Goal: Information Seeking & Learning: Learn about a topic

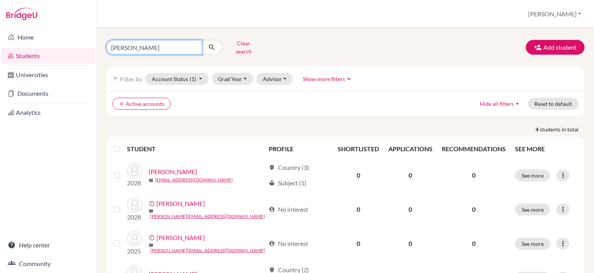
click at [195, 44] on input "[PERSON_NAME]" at bounding box center [154, 47] width 96 height 15
click at [170, 50] on input "Find student by name..." at bounding box center [154, 47] width 96 height 15
type input "eo"
click button "submit" at bounding box center [212, 47] width 21 height 15
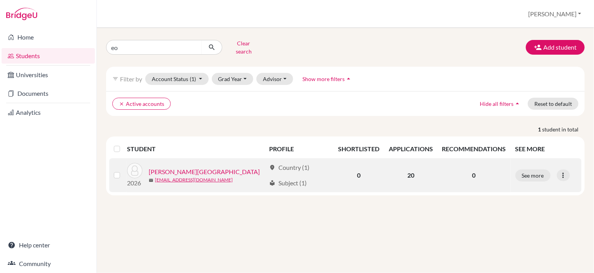
click at [175, 167] on link "[PERSON_NAME][GEOGRAPHIC_DATA]" at bounding box center [204, 171] width 111 height 9
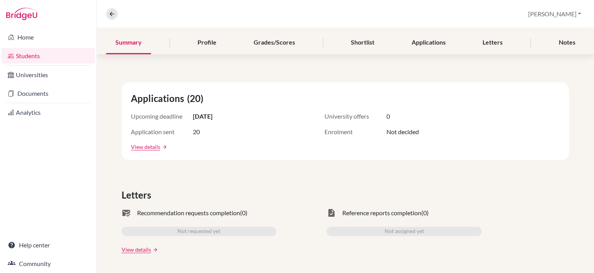
scroll to position [77, 0]
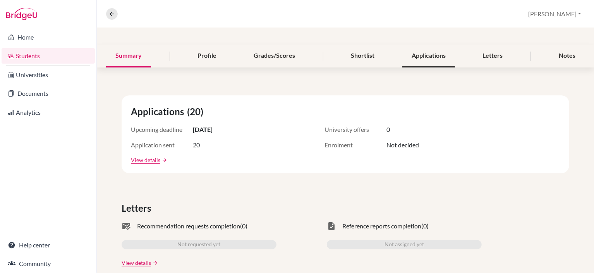
click at [420, 60] on div "Applications" at bounding box center [428, 56] width 53 height 23
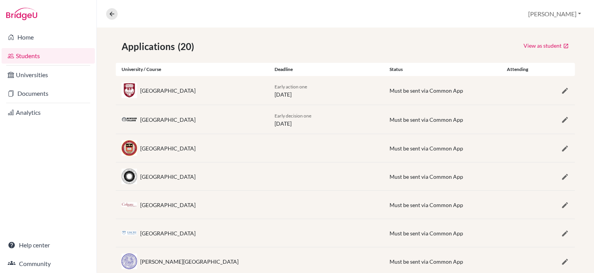
scroll to position [133, 0]
click at [561, 89] on icon "button" at bounding box center [565, 91] width 8 height 8
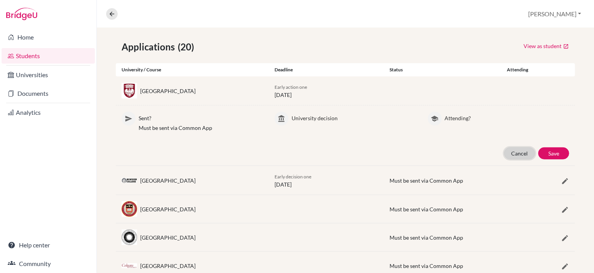
click at [515, 151] on button "Cancel" at bounding box center [519, 153] width 31 height 12
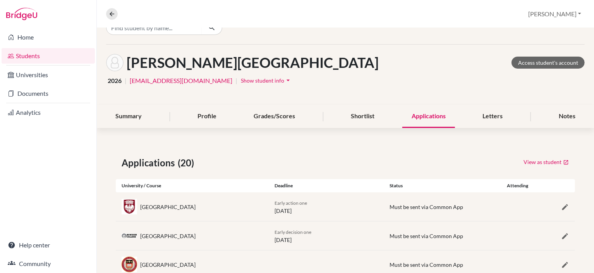
scroll to position [17, 0]
click at [473, 123] on div "Letters" at bounding box center [492, 116] width 39 height 23
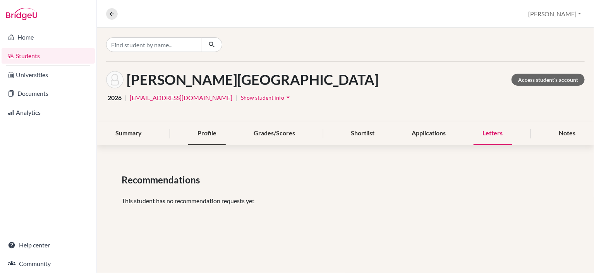
click at [221, 135] on div "Profile" at bounding box center [207, 133] width 38 height 23
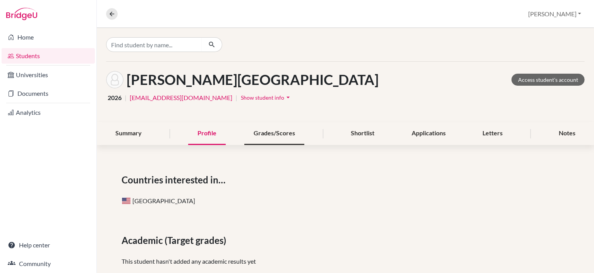
click at [293, 137] on div "Grades/Scores" at bounding box center [274, 133] width 60 height 23
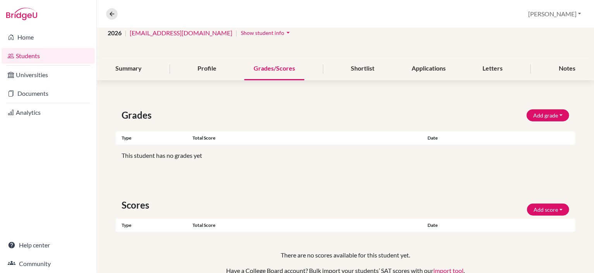
scroll to position [26, 0]
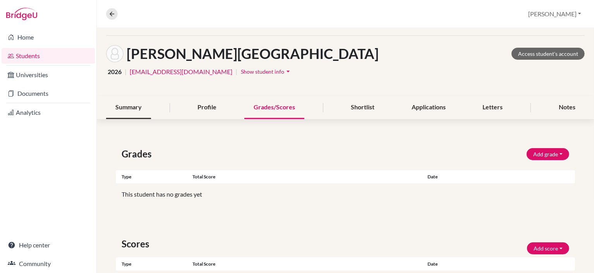
click at [148, 109] on div "Summary" at bounding box center [128, 107] width 45 height 23
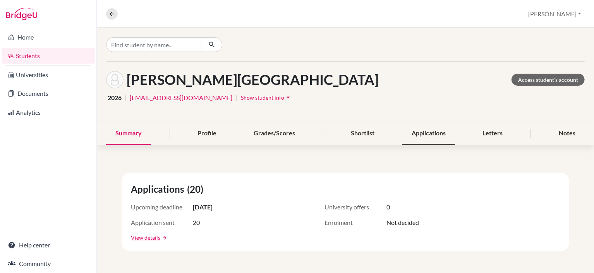
click at [427, 138] on div "Applications" at bounding box center [428, 133] width 53 height 23
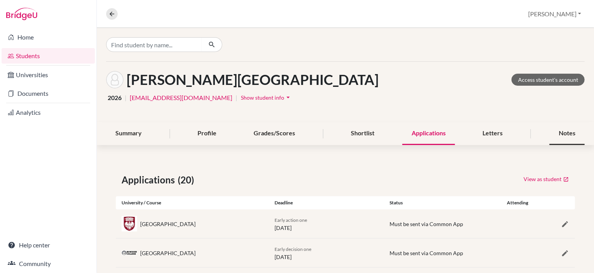
click at [570, 131] on div "Notes" at bounding box center [566, 133] width 35 height 23
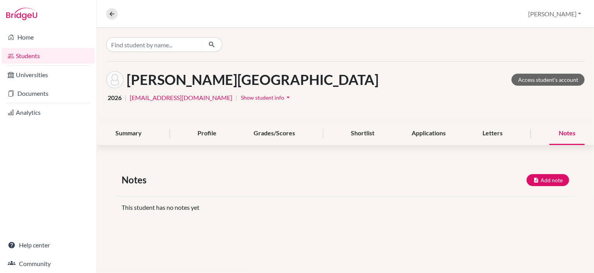
click at [246, 100] on button "Show student info arrow_drop_down" at bounding box center [266, 97] width 52 height 12
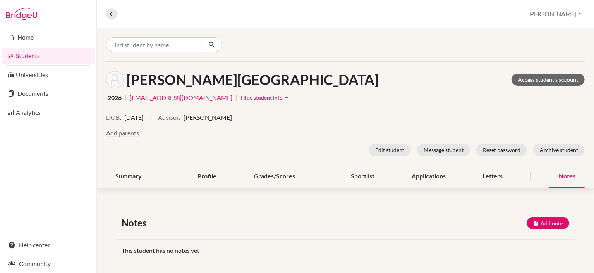
click at [247, 99] on span "Hide student info" at bounding box center [262, 97] width 42 height 7
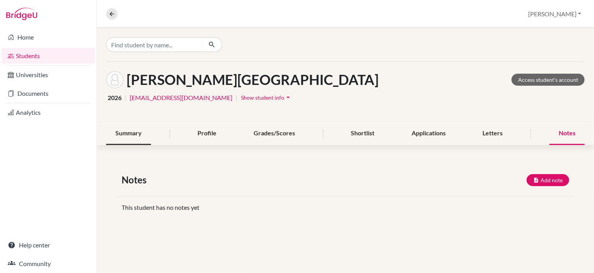
click at [149, 141] on div "Summary" at bounding box center [128, 133] width 45 height 23
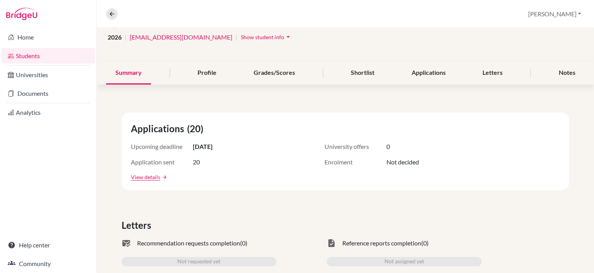
scroll to position [77, 0]
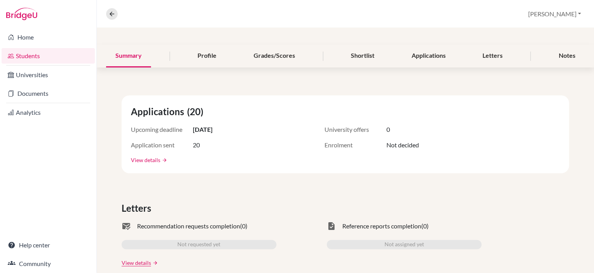
click at [157, 160] on link "View details" at bounding box center [145, 160] width 29 height 8
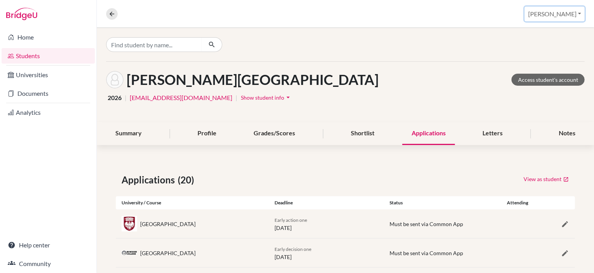
click at [579, 19] on button "[PERSON_NAME]" at bounding box center [554, 14] width 60 height 15
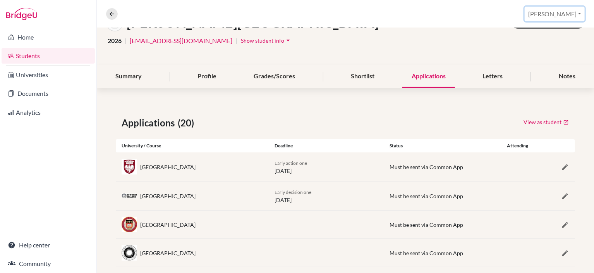
scroll to position [39, 0]
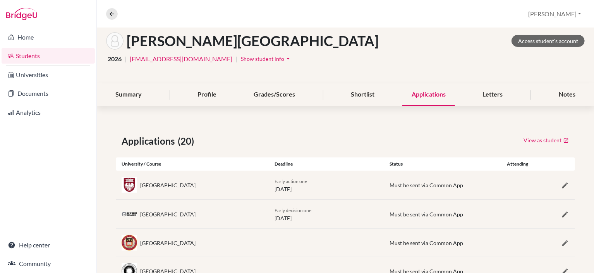
click at [437, 56] on div "2026 | [EMAIL_ADDRESS][DOMAIN_NAME] | Show student info arrow_drop_down" at bounding box center [345, 59] width 478 height 12
click at [437, 48] on div "[PERSON_NAME] Access student's account" at bounding box center [345, 40] width 478 height 17
click at [434, 66] on div "[PERSON_NAME] Access student's account 2026 | [EMAIL_ADDRESS][DOMAIN_NAME] | Sh…" at bounding box center [345, 53] width 497 height 60
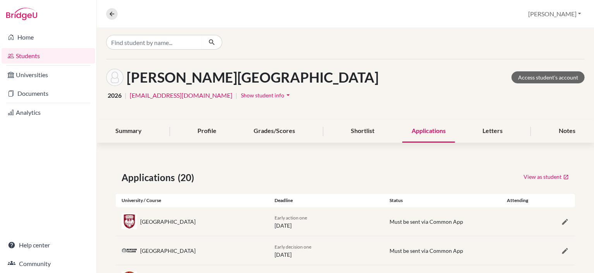
scroll to position [0, 0]
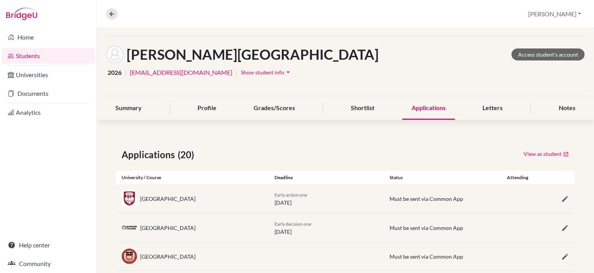
scroll to position [39, 0]
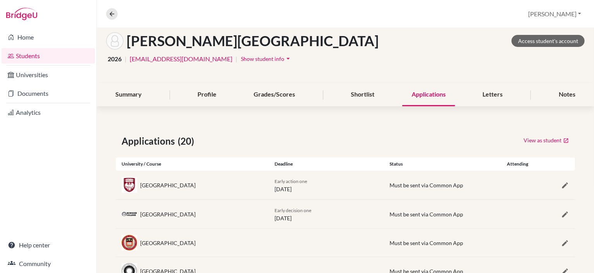
drag, startPoint x: 317, startPoint y: 189, endPoint x: 270, endPoint y: 194, distance: 47.1
click at [269, 192] on div "University of Chicago Early action one [DATE] Must be sent via Common App" at bounding box center [345, 184] width 459 height 29
click at [353, 191] on div "Early action one [DATE]" at bounding box center [326, 185] width 115 height 16
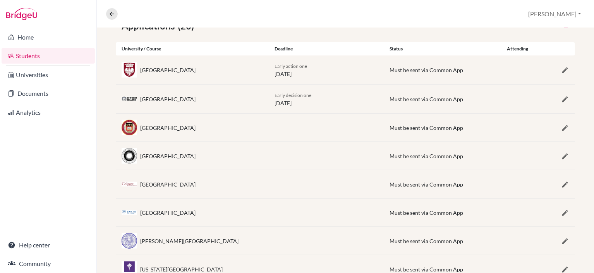
scroll to position [155, 0]
drag, startPoint x: 320, startPoint y: 73, endPoint x: 266, endPoint y: 63, distance: 55.2
click at [270, 61] on div "Early action one [DATE]" at bounding box center [326, 68] width 115 height 16
click at [246, 100] on div "[GEOGRAPHIC_DATA]" at bounding box center [192, 97] width 153 height 15
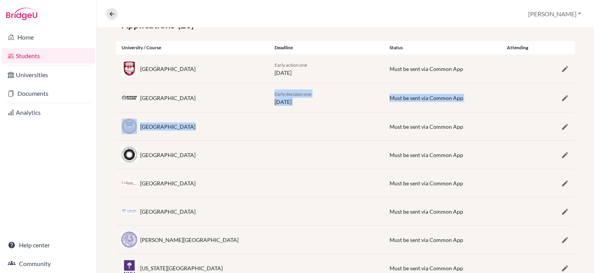
drag, startPoint x: 269, startPoint y: 92, endPoint x: 339, endPoint y: 112, distance: 72.9
click at [334, 107] on div "Bowdoin College Early decision one [DATE] Must be sent via Common App" at bounding box center [345, 97] width 459 height 29
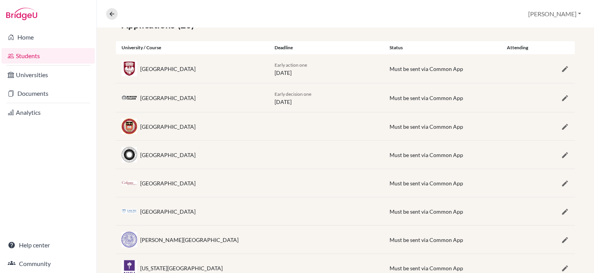
drag, startPoint x: 268, startPoint y: 93, endPoint x: 319, endPoint y: 105, distance: 51.6
click at [319, 105] on div "Early decision one [DATE]" at bounding box center [326, 97] width 115 height 16
click at [329, 104] on div "Early decision one [DATE]" at bounding box center [326, 97] width 115 height 16
drag, startPoint x: 329, startPoint y: 104, endPoint x: 266, endPoint y: 93, distance: 64.0
click at [266, 93] on div "Bowdoin College Early decision one [DATE] Must be sent via Common App" at bounding box center [345, 97] width 459 height 29
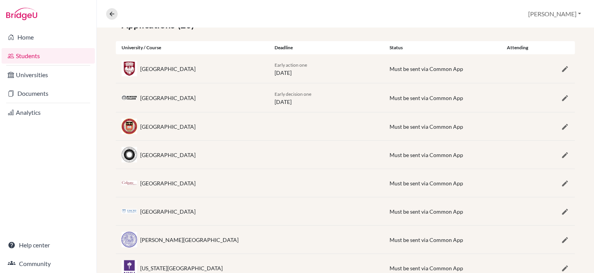
click at [269, 99] on div "Early decision one [DATE]" at bounding box center [326, 97] width 115 height 16
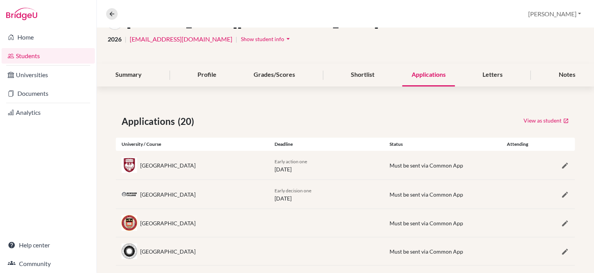
scroll to position [55, 0]
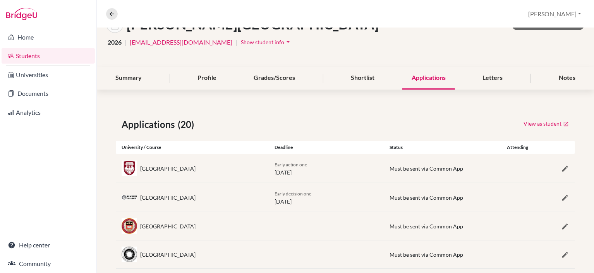
click at [342, 127] on div "Applications (20)" at bounding box center [231, 124] width 230 height 14
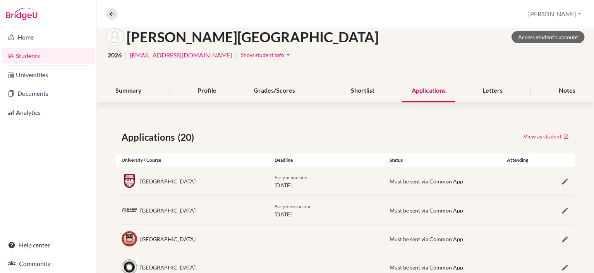
scroll to position [0, 0]
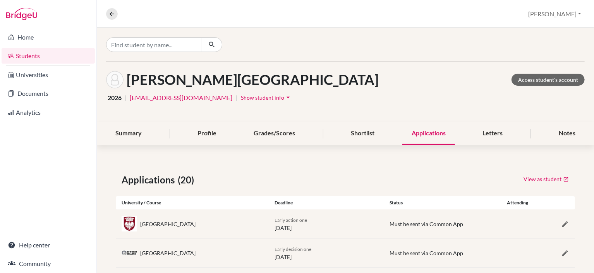
click at [331, 88] on div "[PERSON_NAME] Access student's account" at bounding box center [345, 79] width 478 height 17
